Goal: Task Accomplishment & Management: Use online tool/utility

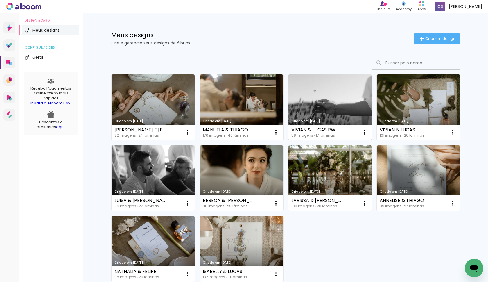
click at [328, 101] on link "Criado em [DATE]" at bounding box center [330, 107] width 83 height 66
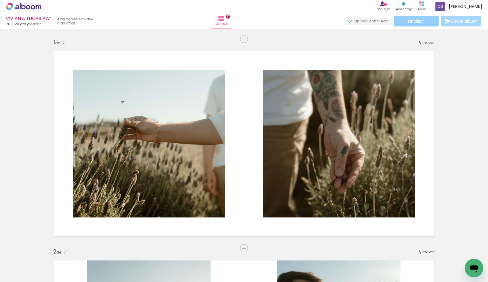
click at [424, 20] on paper-button "Finalizar" at bounding box center [416, 21] width 45 height 10
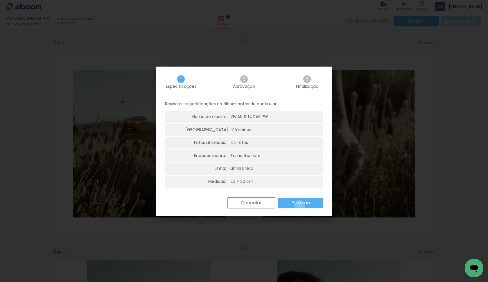
click at [0, 0] on slot "Próximo" at bounding box center [0, 0] width 0 height 0
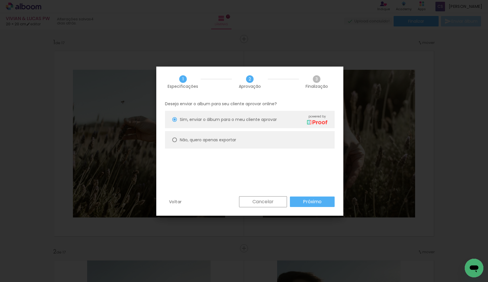
click at [0, 0] on slot "Não, quero apenas exportar" at bounding box center [0, 0] width 0 height 0
type paper-radio-button "on"
click at [0, 0] on slot "Próximo" at bounding box center [0, 0] width 0 height 0
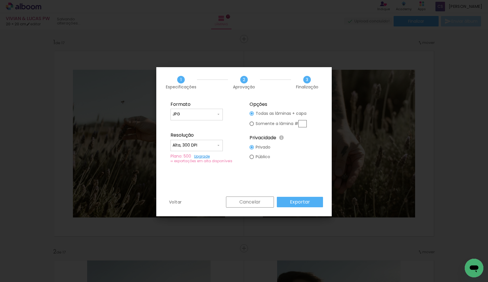
type input "Alta, 300 DPI"
click at [0, 0] on slot "Exportar" at bounding box center [0, 0] width 0 height 0
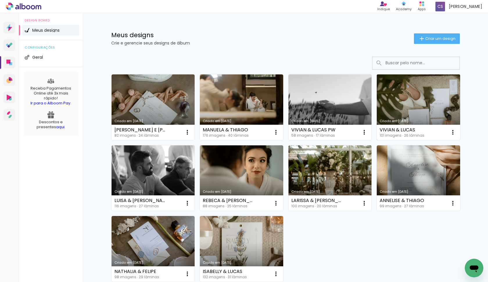
click at [408, 90] on link "Criado em [DATE]" at bounding box center [418, 107] width 83 height 66
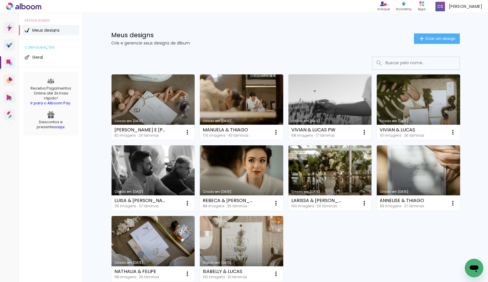
click at [359, 101] on link "Criado em [DATE]" at bounding box center [330, 107] width 83 height 66
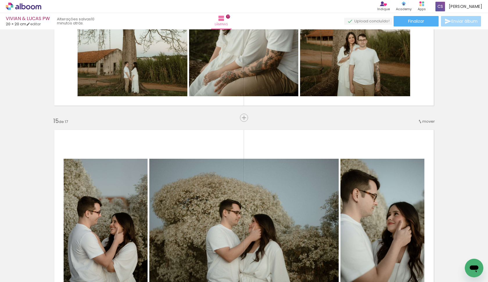
scroll to position [2841, 0]
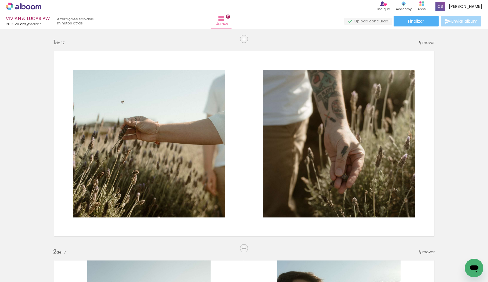
scroll to position [2841, 0]
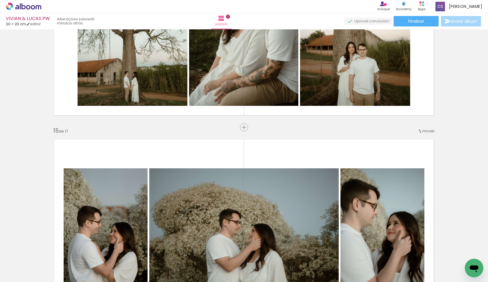
click at [33, 6] on icon at bounding box center [23, 7] width 35 height 8
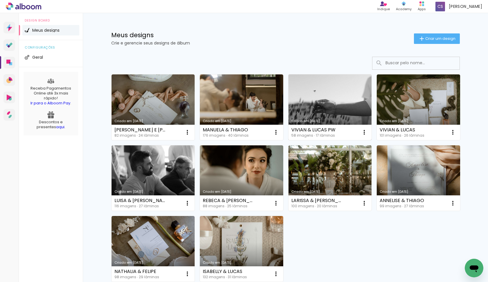
click at [325, 98] on link "Criado em [DATE]" at bounding box center [330, 107] width 83 height 66
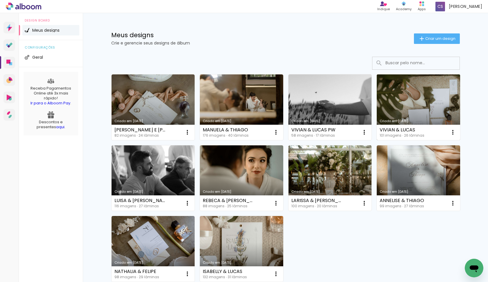
click at [400, 90] on link "Criado em [DATE]" at bounding box center [418, 107] width 83 height 66
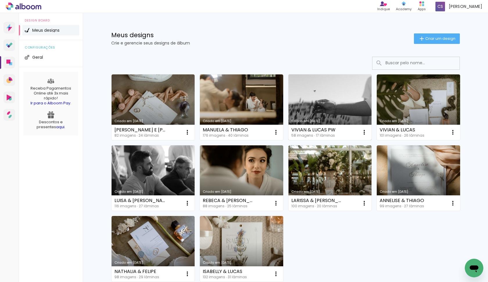
click at [318, 96] on link "Criado em [DATE]" at bounding box center [330, 107] width 83 height 66
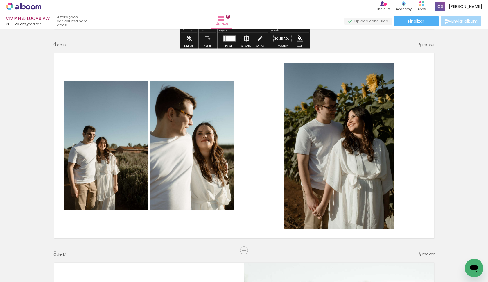
scroll to position [626, 0]
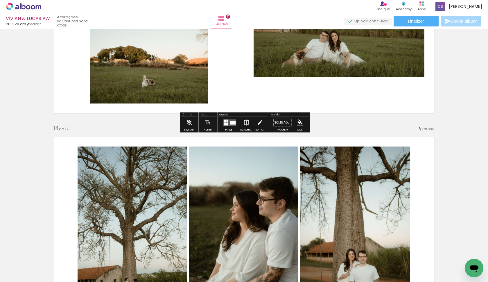
scroll to position [2718, 0]
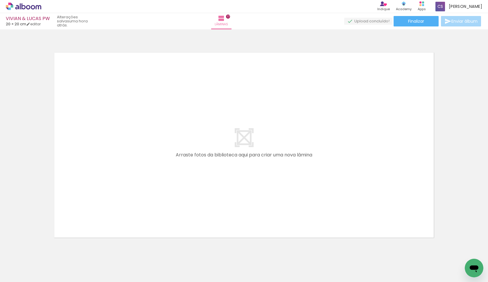
scroll to position [3572, 0]
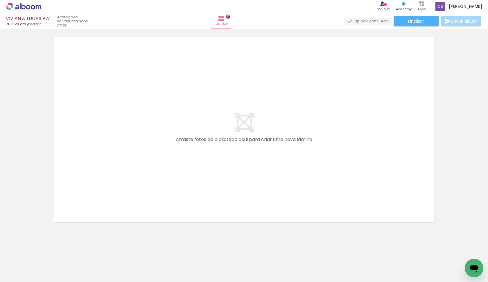
click at [23, 4] on icon at bounding box center [23, 7] width 35 height 8
